Goal: Transaction & Acquisition: Purchase product/service

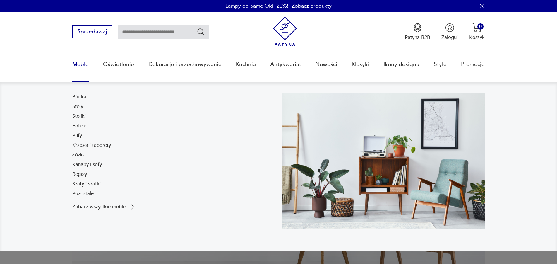
click at [88, 66] on link "Meble" at bounding box center [80, 64] width 16 height 27
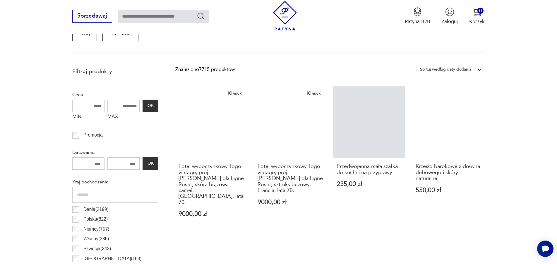
scroll to position [129, 0]
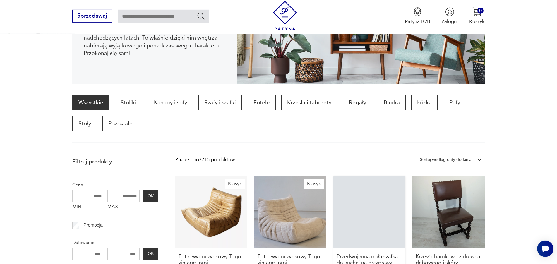
click at [360, 203] on link "Przedwojenna mała szafka do kuchni na przyprawy 235,00 zł" at bounding box center [369, 248] width 72 height 145
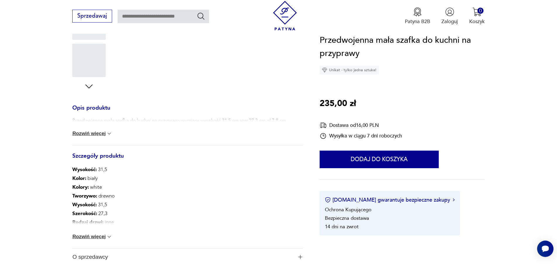
scroll to position [219, 0]
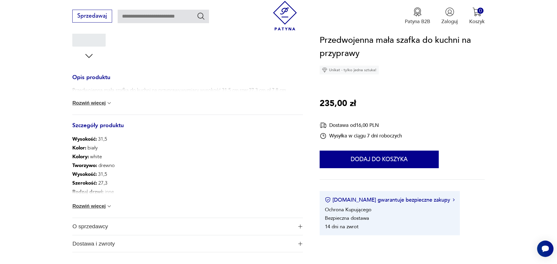
click at [87, 226] on span "O sprzedawcy" at bounding box center [182, 226] width 221 height 17
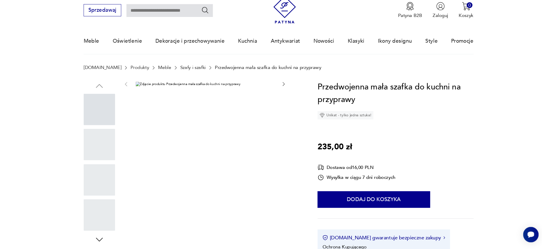
scroll to position [0, 0]
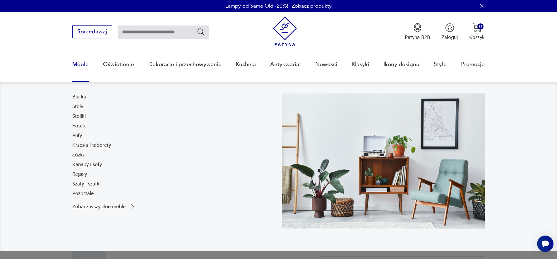
click at [77, 65] on link "Meble" at bounding box center [80, 64] width 16 height 27
